Goal: Information Seeking & Learning: Learn about a topic

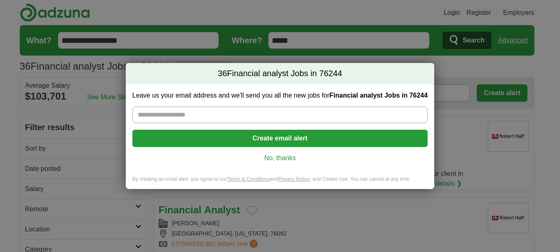
click at [277, 159] on link "No, thanks" at bounding box center [280, 158] width 282 height 9
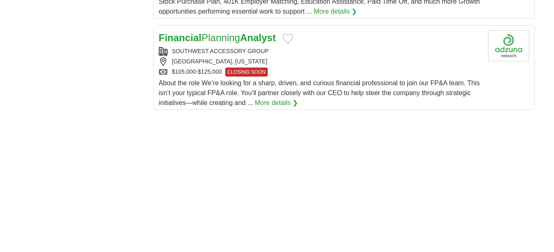
scroll to position [938, 0]
click at [308, 79] on div "About the role We’re looking for a sharp, driven, and curious financial profess…" at bounding box center [320, 94] width 322 height 30
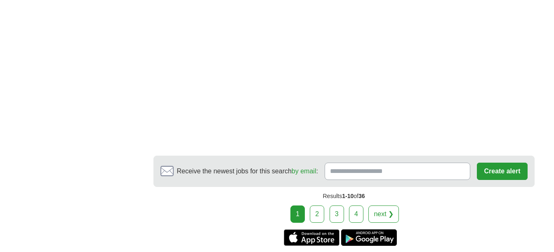
scroll to position [1206, 0]
click at [320, 211] on link "2" at bounding box center [317, 213] width 14 height 17
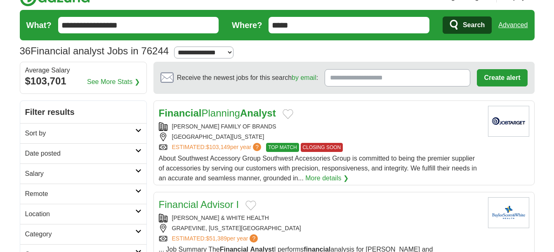
scroll to position [16, 0]
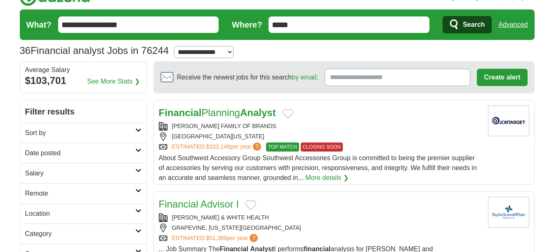
click at [400, 134] on div "HALTOM CITY, TEXAS , 76117" at bounding box center [320, 136] width 322 height 9
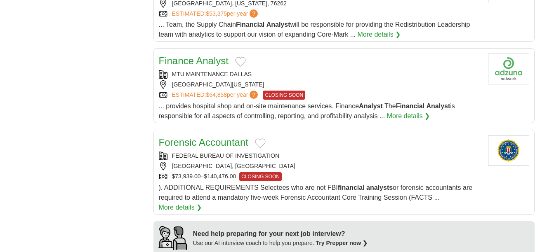
scroll to position [447, 0]
click at [377, 71] on div "MTU MAINTENANCE DALLAS" at bounding box center [320, 75] width 322 height 9
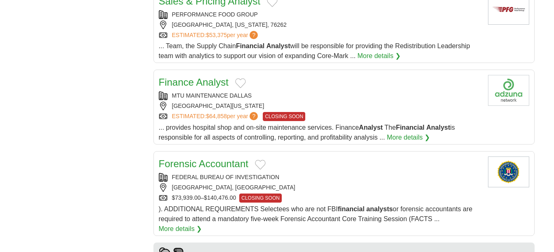
scroll to position [426, 0]
click at [356, 77] on div "Finance Analyst" at bounding box center [320, 82] width 322 height 15
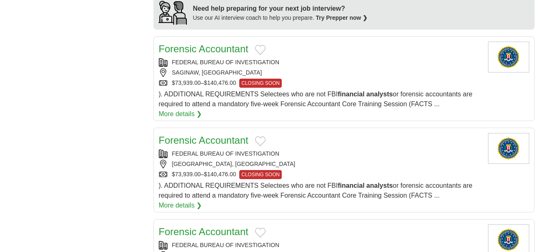
scroll to position [674, 0]
click at [369, 170] on div "$73,939.00–$140,476.00 CLOSING SOON" at bounding box center [320, 174] width 322 height 9
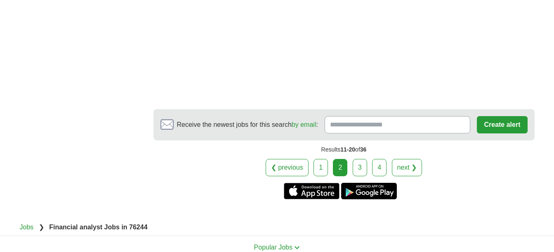
scroll to position [1315, 0]
click at [358, 159] on link "3" at bounding box center [360, 167] width 14 height 17
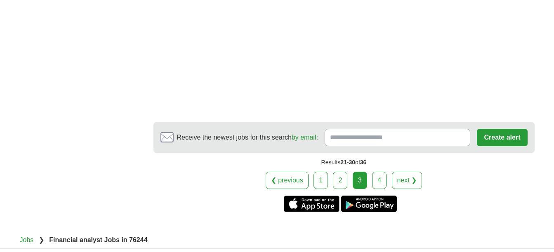
scroll to position [1435, 0]
click at [376, 178] on link "4" at bounding box center [379, 180] width 14 height 17
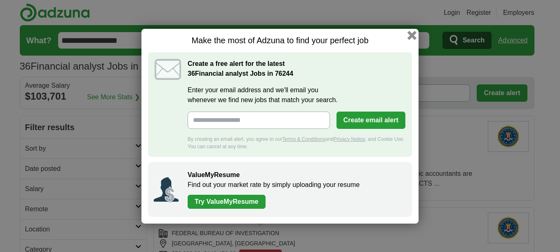
click at [409, 35] on button "button" at bounding box center [411, 35] width 9 height 9
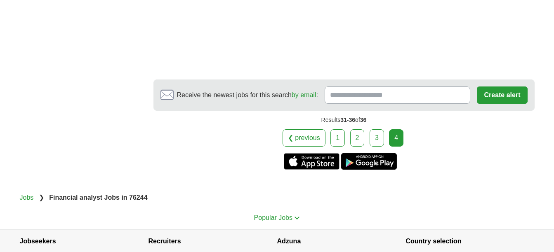
scroll to position [1075, 0]
click at [292, 153] on link "Get the iPhone app" at bounding box center [312, 161] width 56 height 16
